Goal: Ask a question

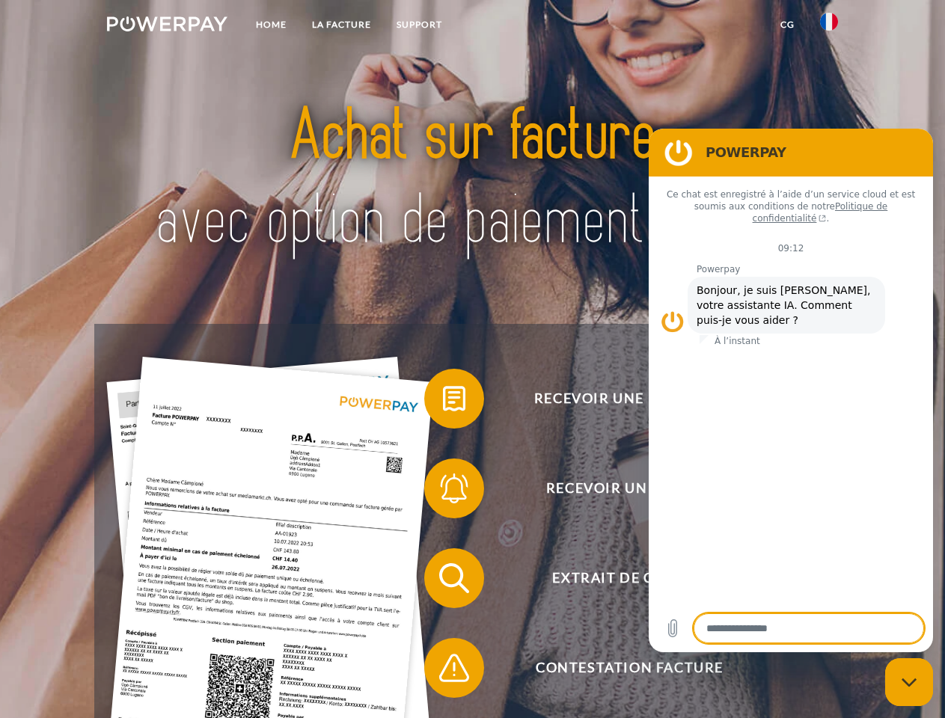
click at [167, 26] on img at bounding box center [167, 23] width 120 height 15
click at [829, 26] on img at bounding box center [829, 22] width 18 height 18
click at [787, 25] on link "CG" at bounding box center [787, 24] width 40 height 27
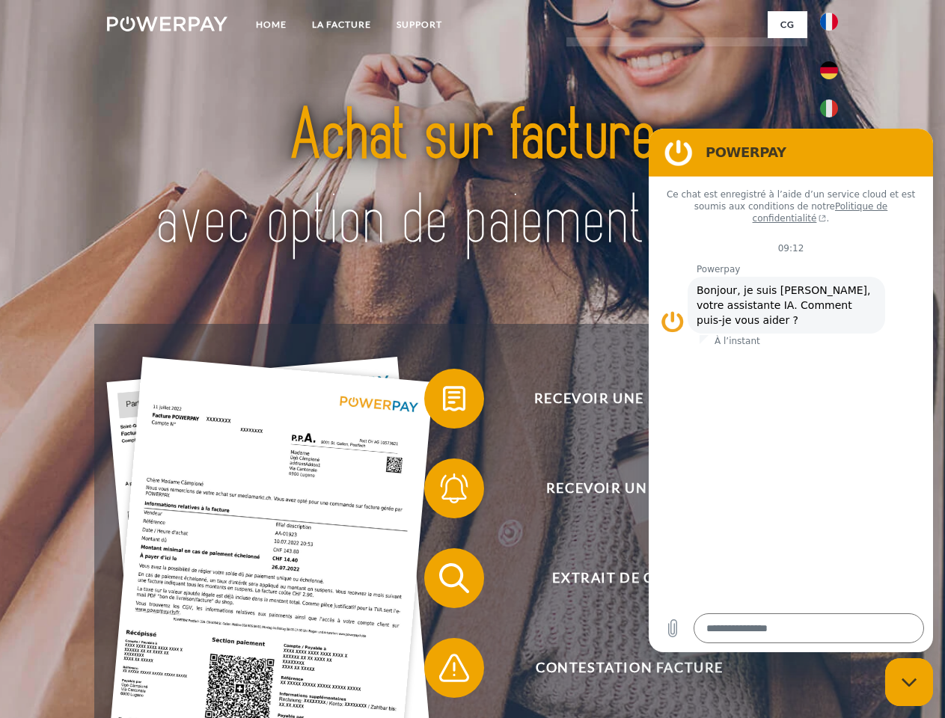
click at [443, 402] on span at bounding box center [431, 398] width 75 height 75
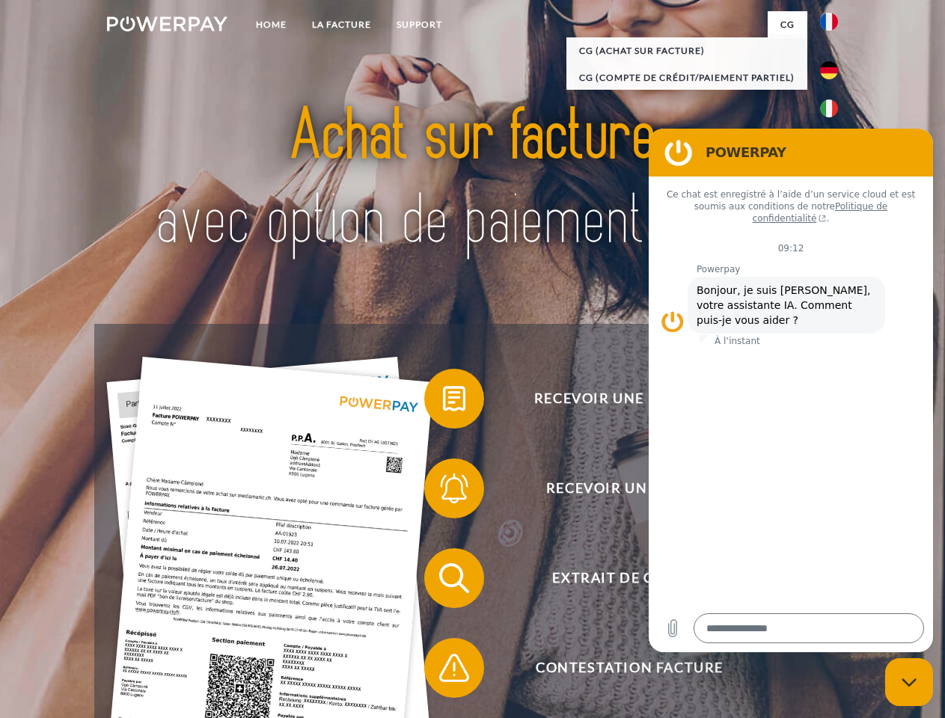
click at [443, 491] on div "Recevoir une facture ? Recevoir un rappel? Extrait de compte retour" at bounding box center [471, 623] width 755 height 598
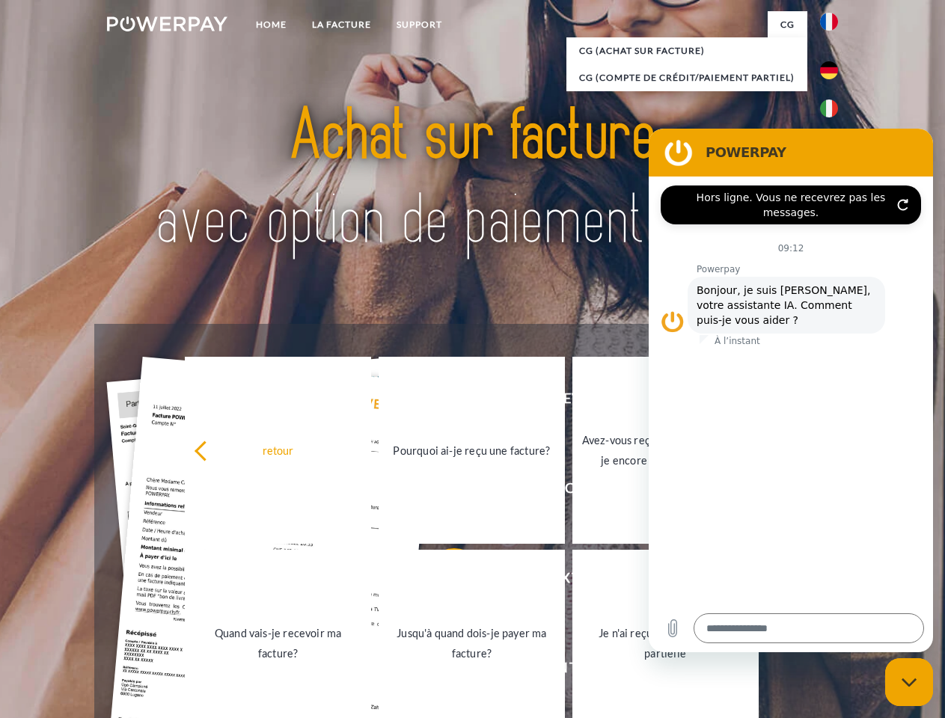
click at [443, 581] on link "Jusqu'à quand dois-je payer ma facture?" at bounding box center [471, 643] width 186 height 187
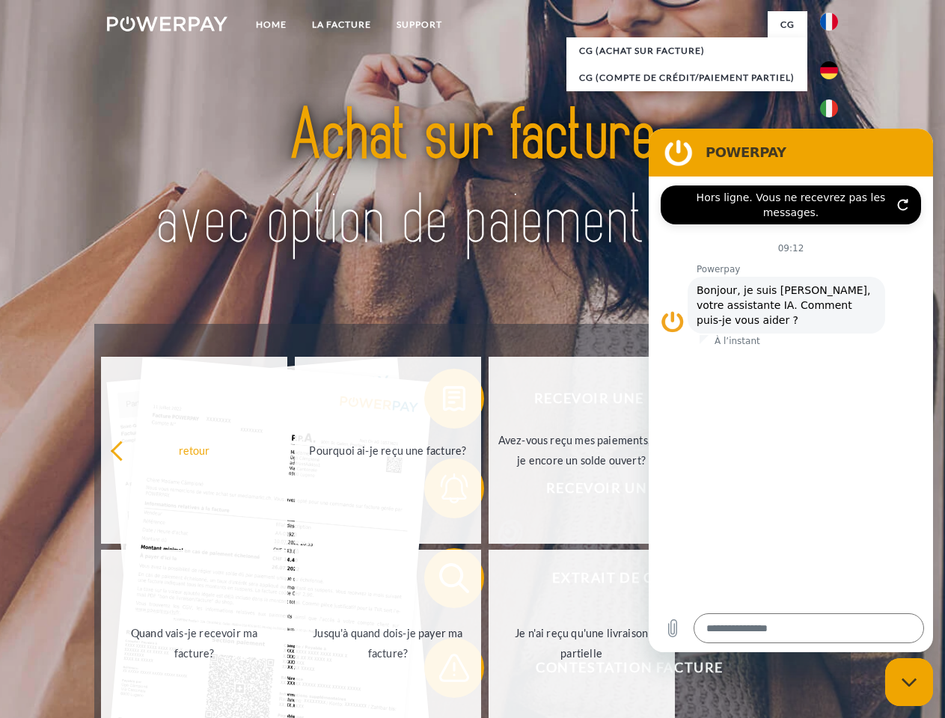
click at [443, 671] on span at bounding box center [431, 668] width 75 height 75
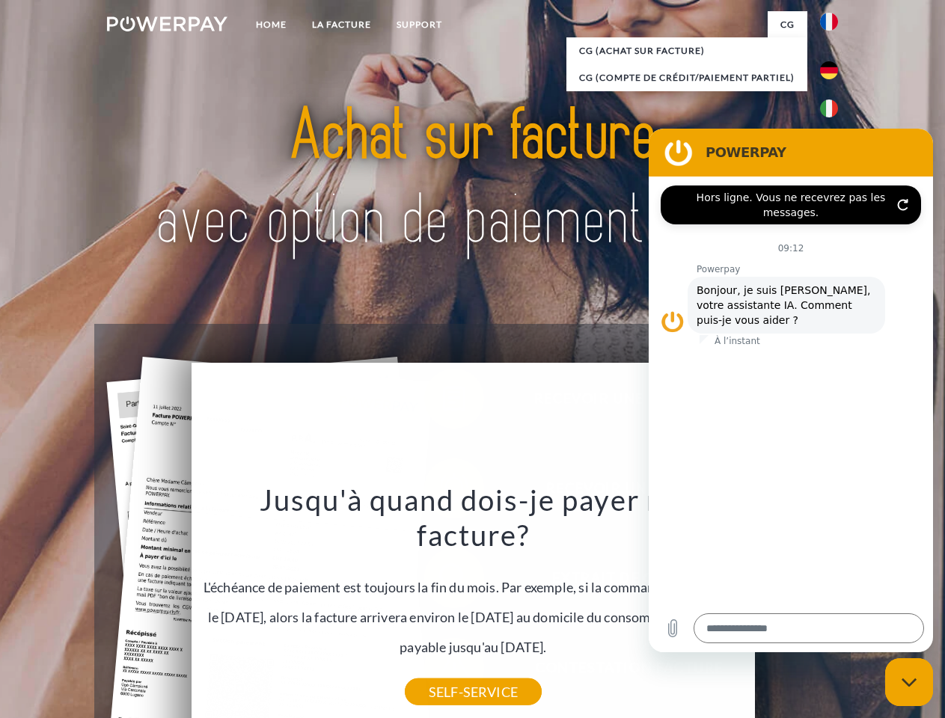
click at [909, 682] on icon "Fermer la fenêtre de messagerie" at bounding box center [909, 683] width 16 height 10
type textarea "*"
